Goal: Find specific page/section: Find specific page/section

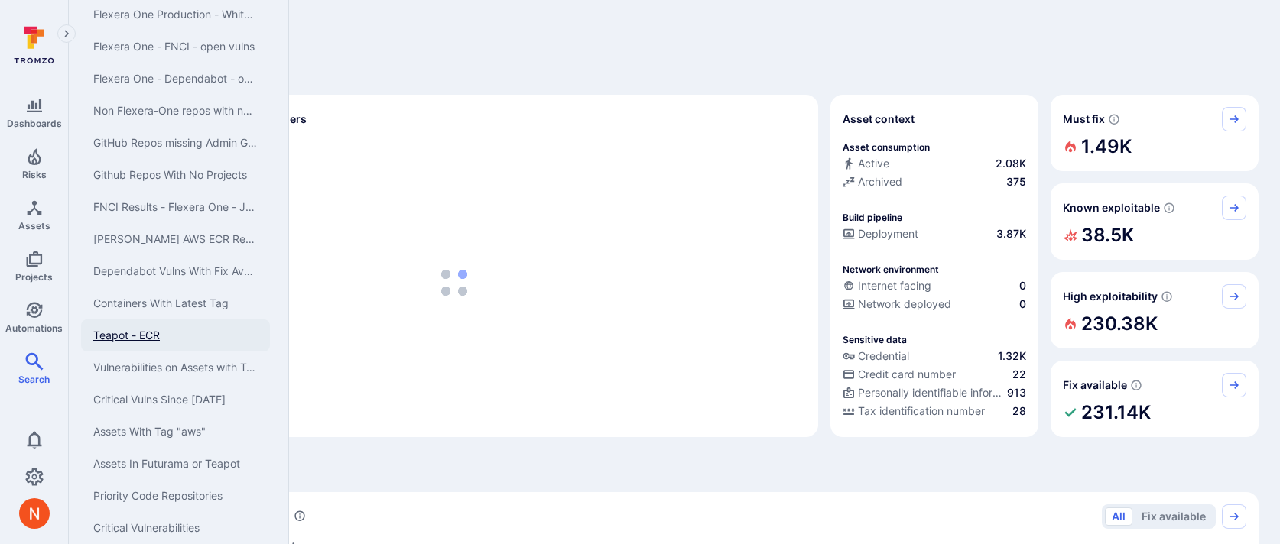
click at [153, 326] on link "Teapot - ECR" at bounding box center [175, 336] width 189 height 32
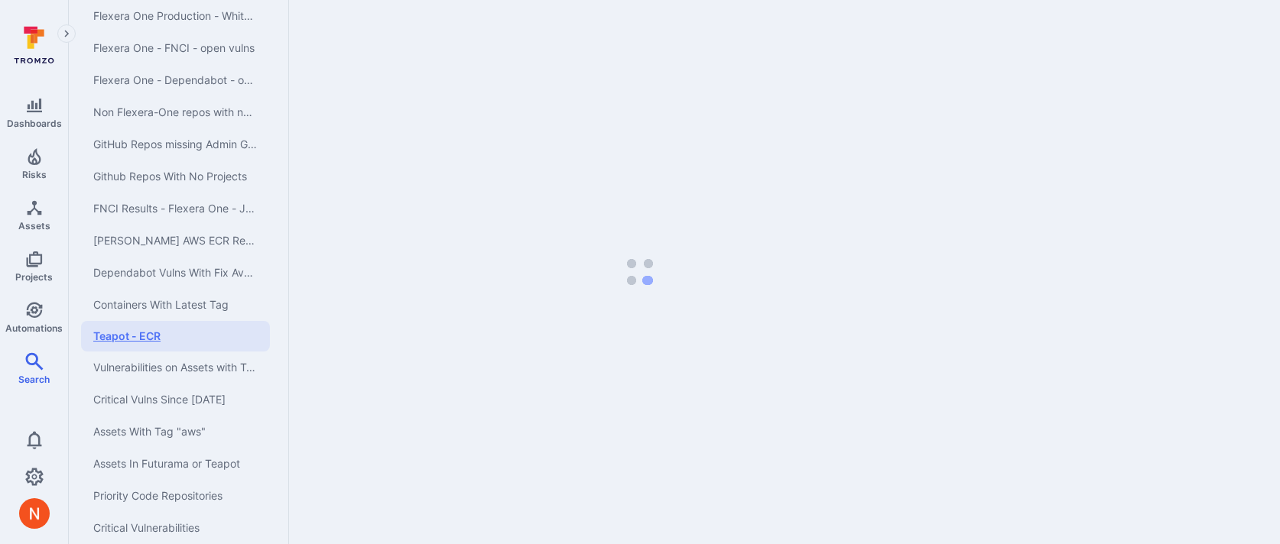
scroll to position [569, 0]
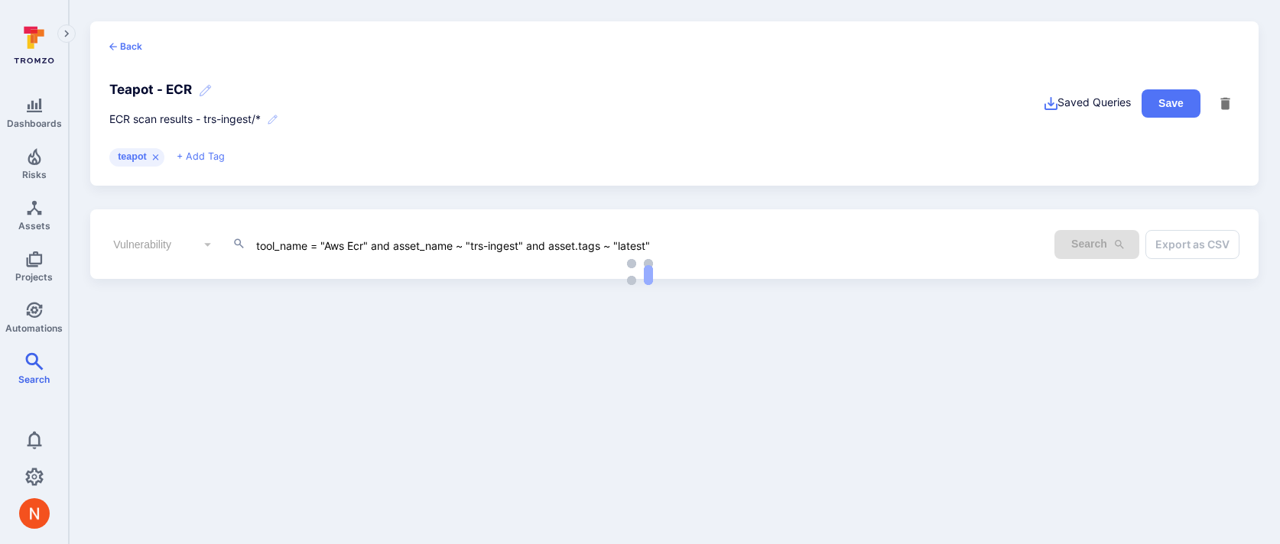
click at [156, 155] on icon at bounding box center [156, 157] width 10 height 17
